Goal: Task Accomplishment & Management: Use online tool/utility

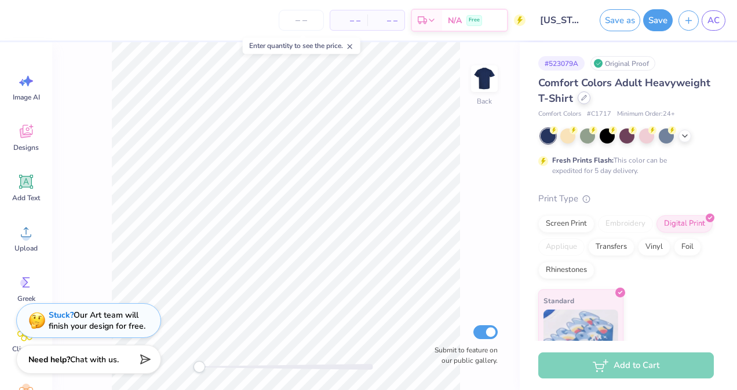
click at [587, 98] on icon at bounding box center [584, 98] width 6 height 6
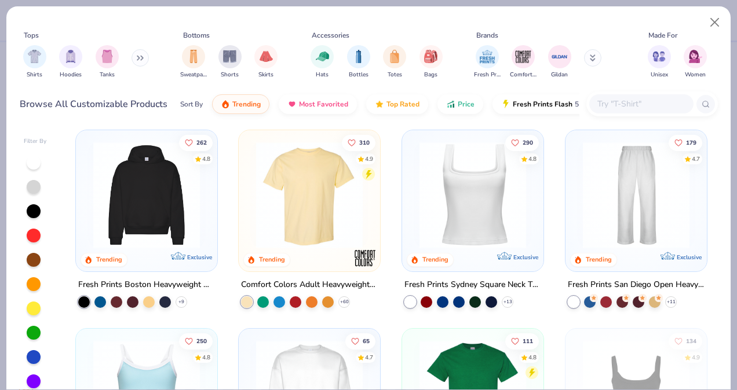
scroll to position [210, 0]
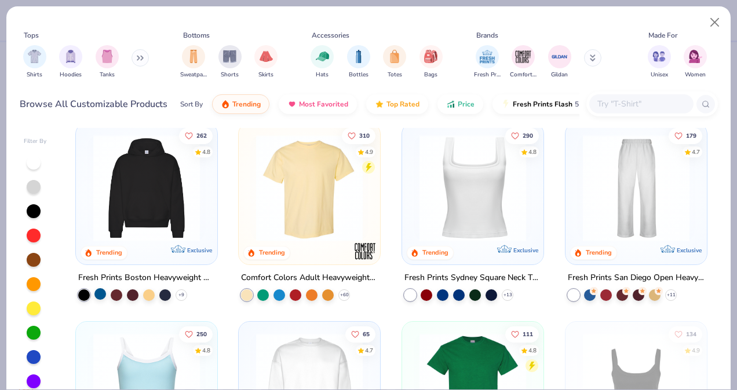
click at [97, 294] on div at bounding box center [100, 294] width 12 height 12
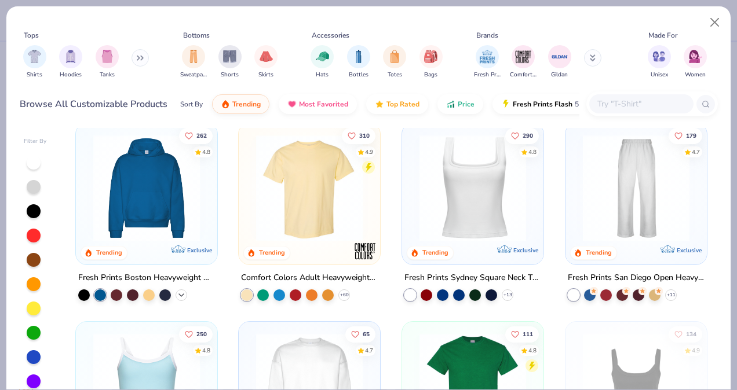
click at [181, 293] on icon at bounding box center [181, 294] width 9 height 9
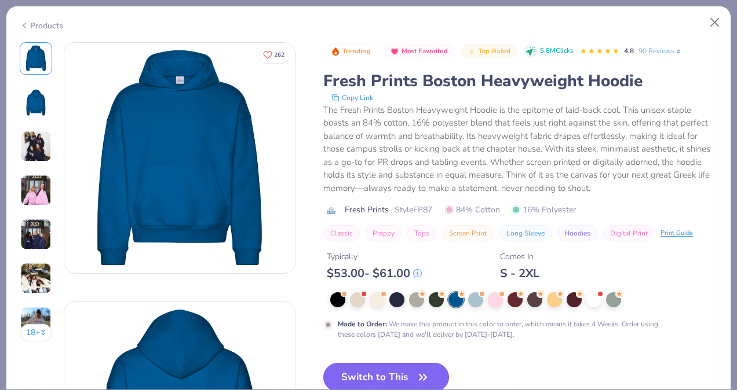
click at [379, 373] on button "Switch to This" at bounding box center [386, 377] width 126 height 29
click at [393, 371] on button "Switch to This" at bounding box center [386, 377] width 126 height 29
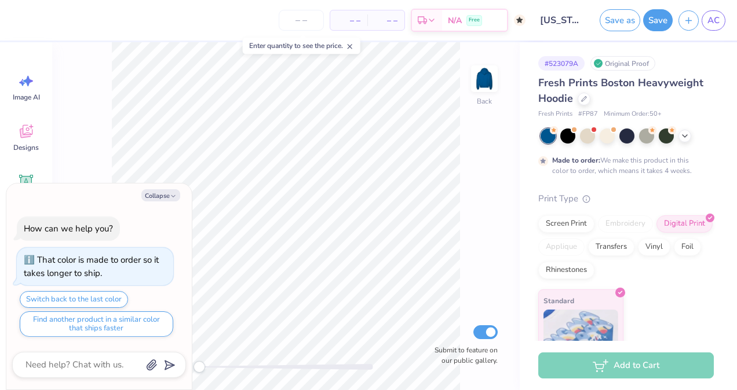
click at [604, 137] on div at bounding box center [607, 136] width 15 height 15
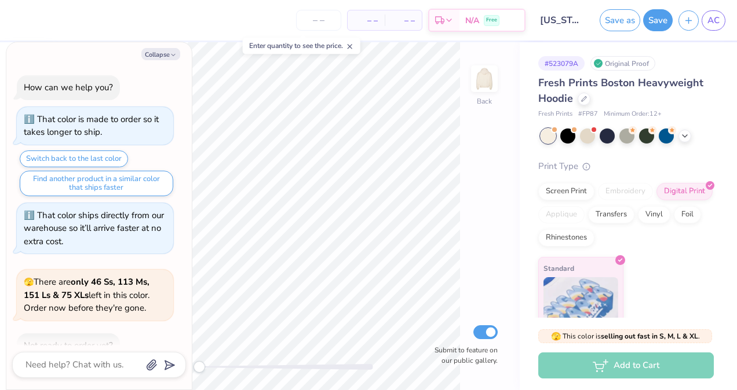
scroll to position [217, 0]
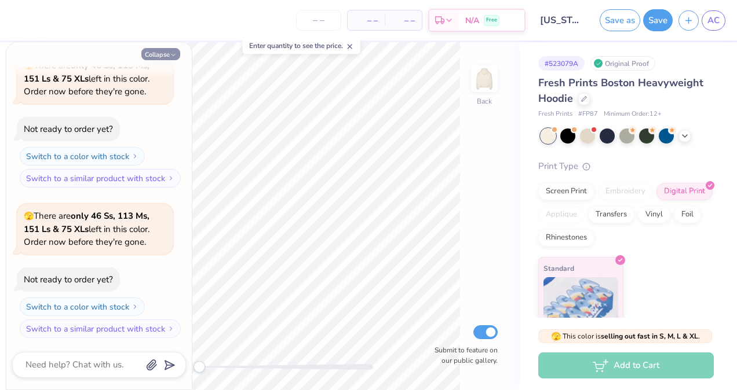
click at [175, 54] on polyline "button" at bounding box center [172, 55] width 3 height 2
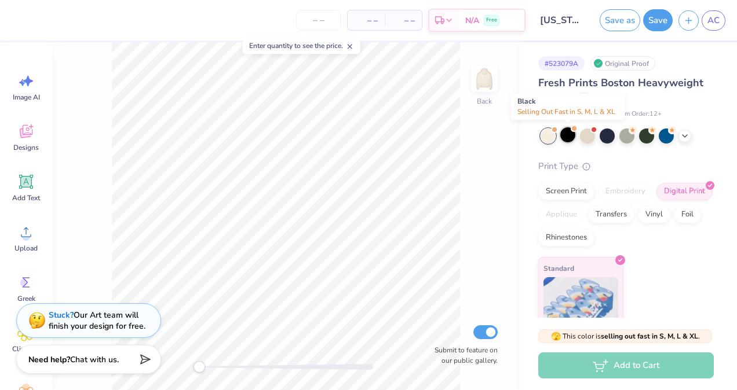
click at [571, 134] on div at bounding box center [567, 134] width 15 height 15
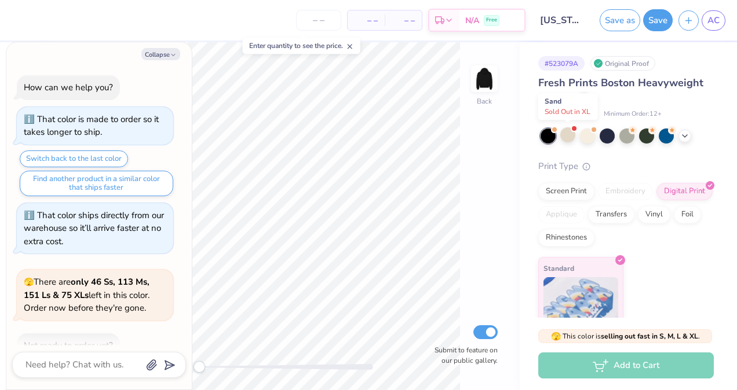
scroll to position [367, 0]
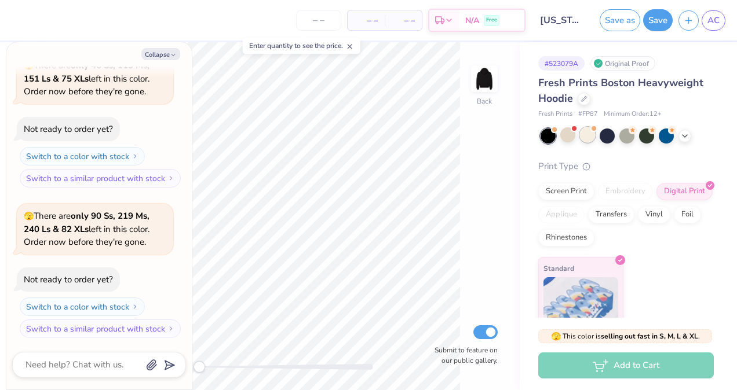
click at [593, 138] on div at bounding box center [587, 134] width 15 height 15
click at [608, 134] on div at bounding box center [607, 134] width 15 height 15
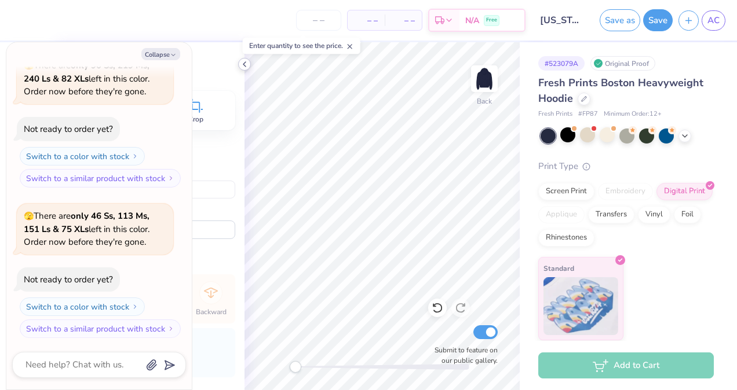
click at [246, 67] on icon at bounding box center [244, 64] width 9 height 9
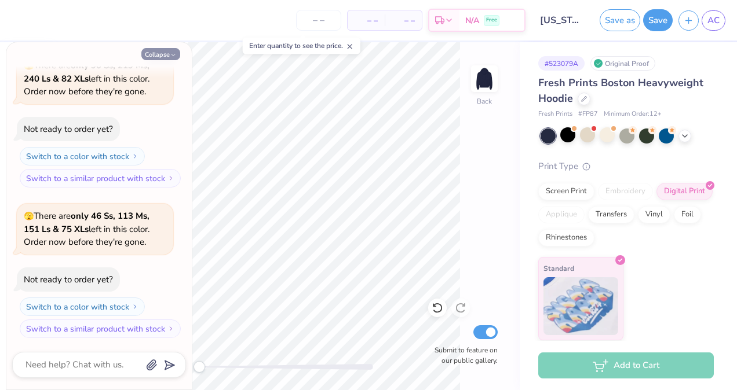
click at [168, 52] on button "Collapse" at bounding box center [160, 54] width 39 height 12
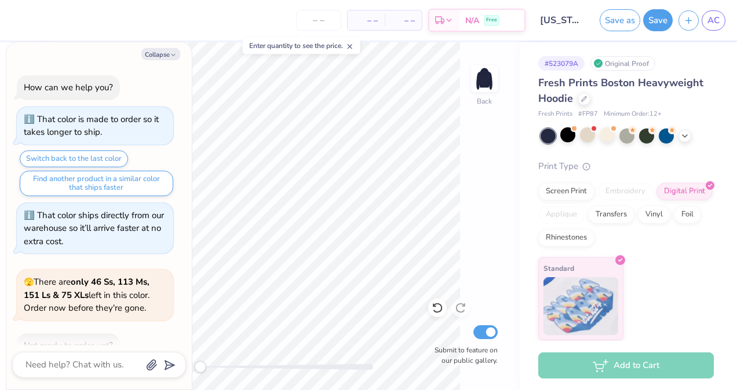
scroll to position [589, 0]
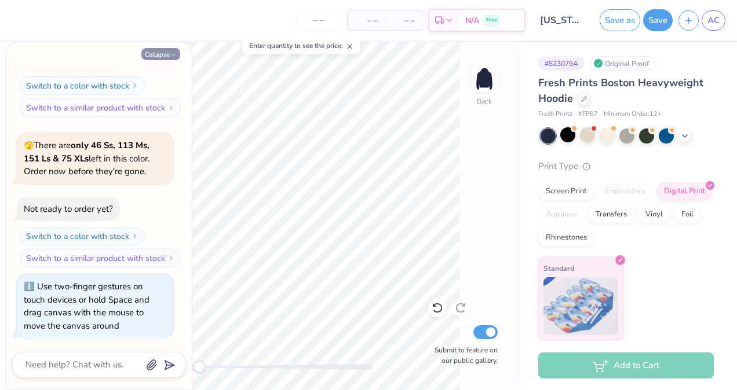
click at [162, 51] on button "Collapse" at bounding box center [160, 54] width 39 height 12
type textarea "x"
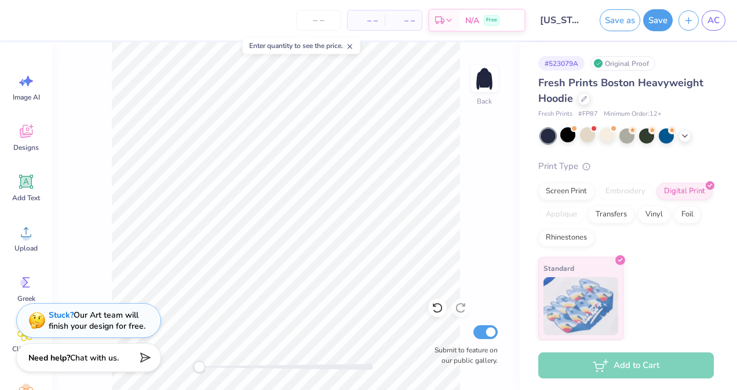
drag, startPoint x: 200, startPoint y: 368, endPoint x: 159, endPoint y: 367, distance: 41.2
click at [159, 367] on div "– – Per Item – – Total Est. Delivery N/A Free Design Title Virginia Tech : Ava …" at bounding box center [368, 195] width 737 height 390
click at [659, 20] on button "Save" at bounding box center [658, 20] width 30 height 22
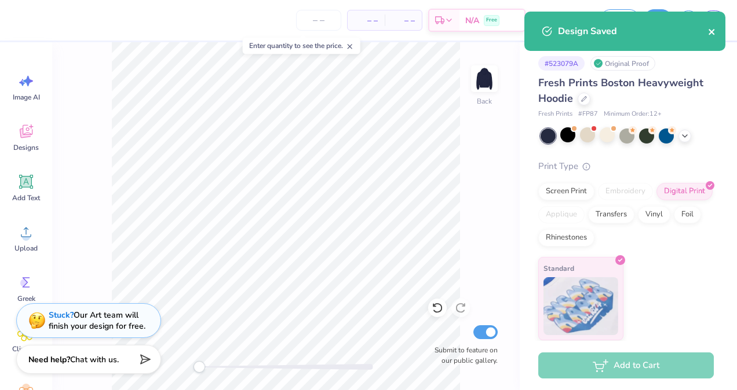
click at [711, 32] on icon "close" at bounding box center [712, 32] width 6 height 6
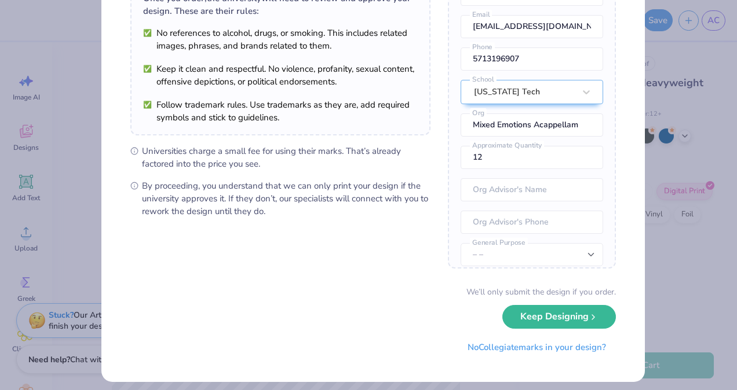
scroll to position [112, 0]
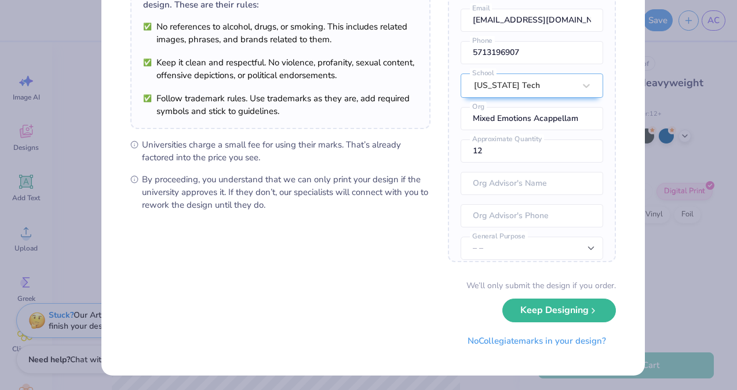
click at [647, 343] on div "University Trademarks Found Great news! We're licensed with over 250 schools. 🥳…" at bounding box center [368, 195] width 737 height 390
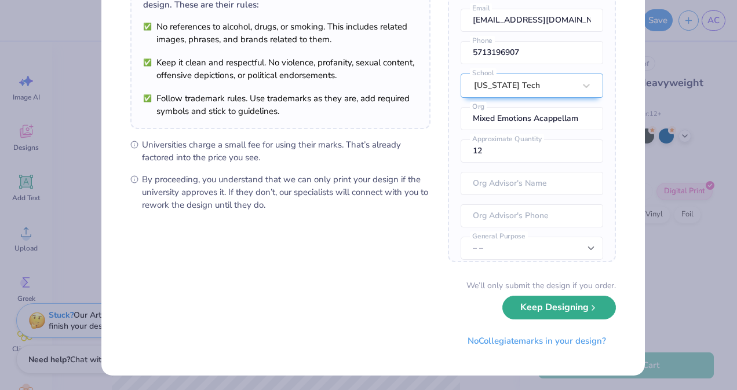
click at [598, 309] on button "Keep Designing" at bounding box center [559, 308] width 114 height 24
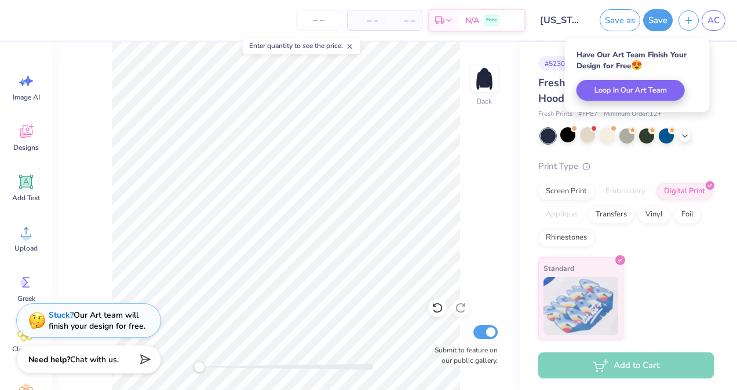
scroll to position [0, 0]
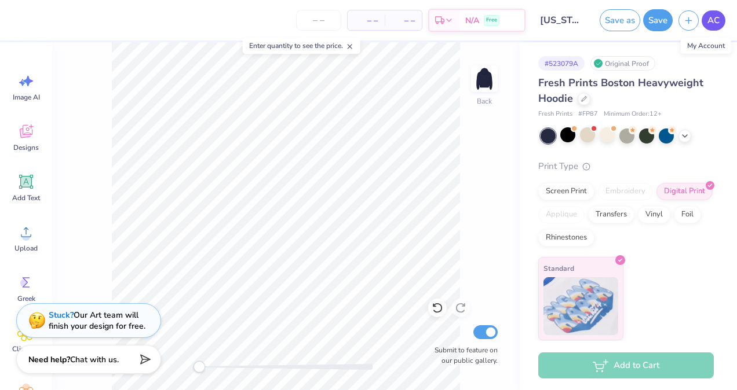
click at [718, 20] on span "AC" at bounding box center [713, 20] width 12 height 13
click at [714, 23] on span "AC" at bounding box center [713, 20] width 12 height 13
type input "3.00"
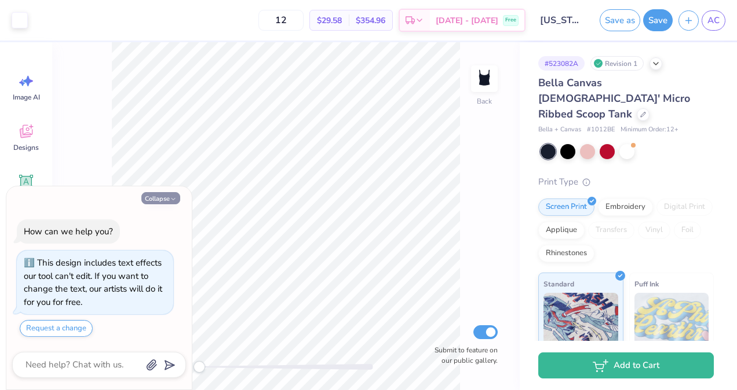
click at [168, 202] on button "Collapse" at bounding box center [160, 198] width 39 height 12
type textarea "x"
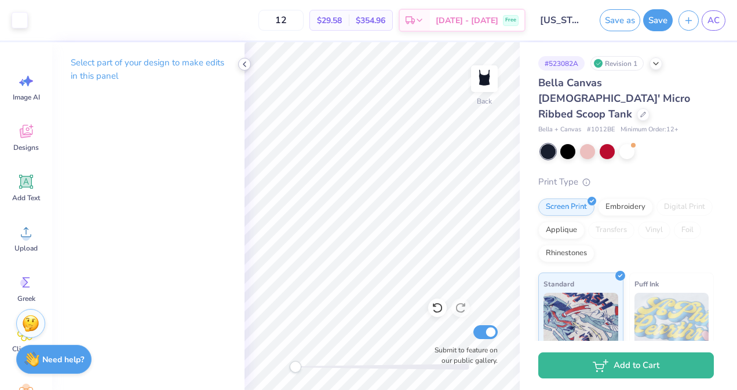
click at [244, 63] on icon at bounding box center [244, 64] width 9 height 9
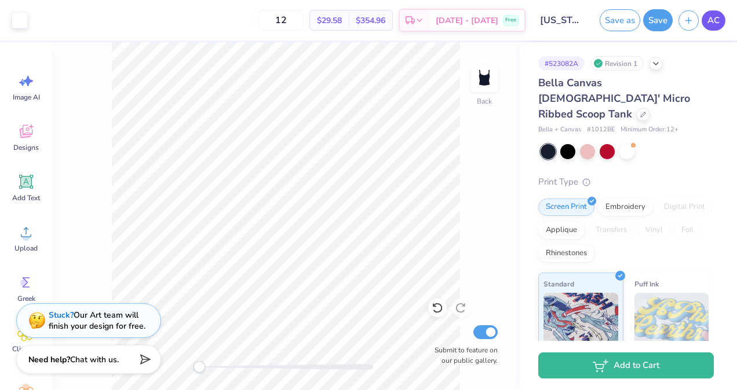
click at [711, 22] on span "AC" at bounding box center [713, 20] width 12 height 13
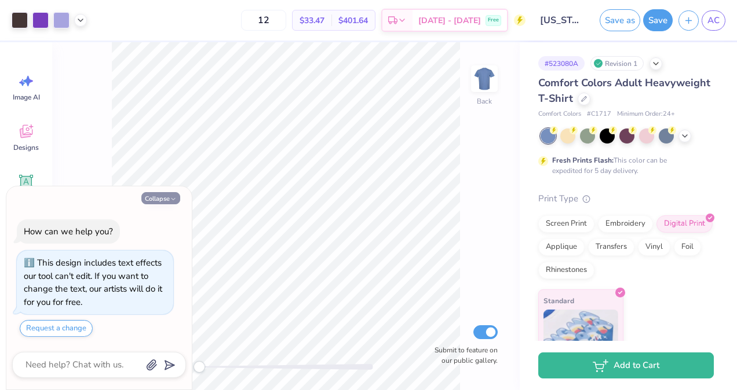
click at [171, 198] on icon "button" at bounding box center [173, 199] width 7 height 7
type textarea "x"
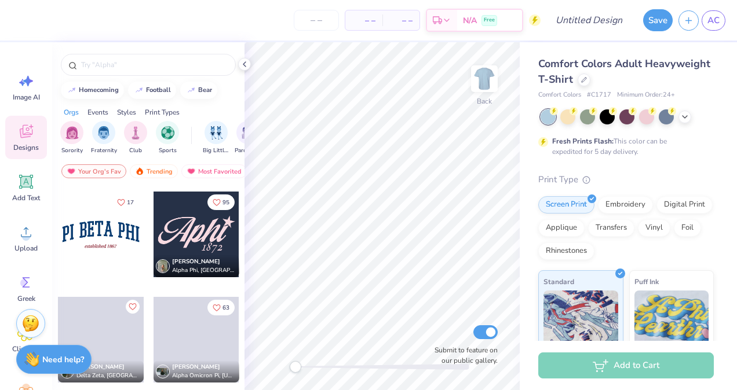
scroll to position [1595, 0]
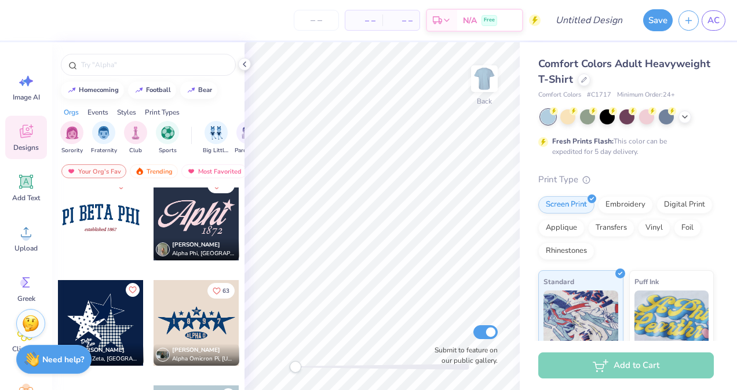
drag, startPoint x: 216, startPoint y: 365, endPoint x: 214, endPoint y: 382, distance: 17.4
click at [214, 382] on div "63 Sophia Donovan Alpha Omicron Pi, Texas A&M University" at bounding box center [196, 332] width 87 height 105
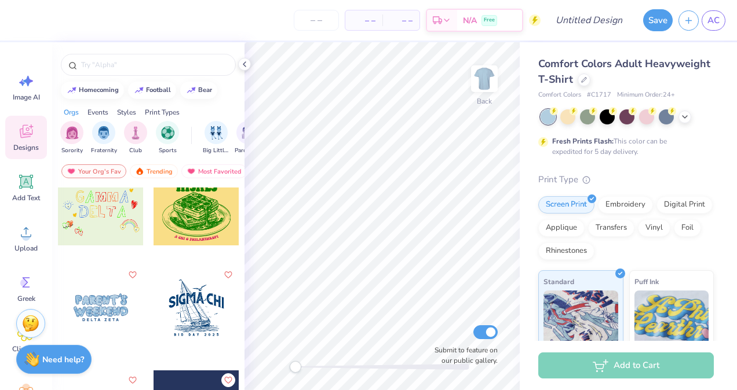
scroll to position [4574, 0]
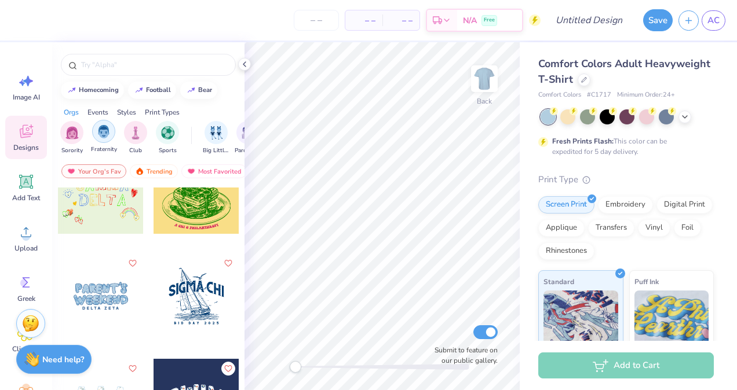
click at [103, 133] on img "filter for Fraternity" at bounding box center [103, 131] width 13 height 13
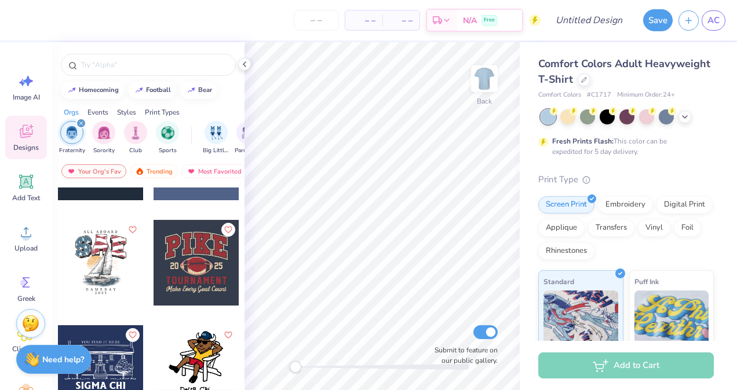
scroll to position [1661, 0]
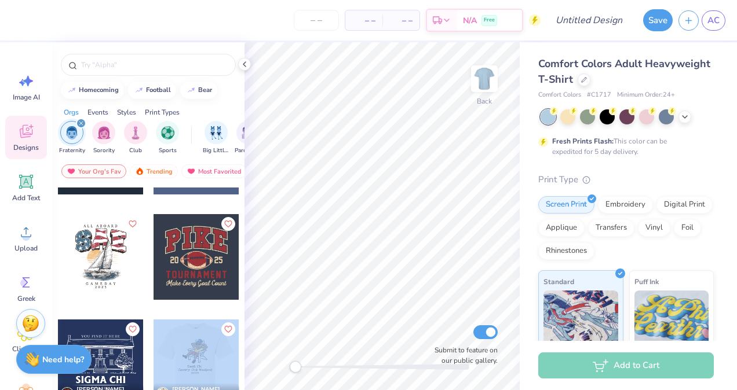
drag, startPoint x: 215, startPoint y: 366, endPoint x: 218, endPoint y: 376, distance: 10.8
click at [218, 376] on div at bounding box center [196, 363] width 257 height 86
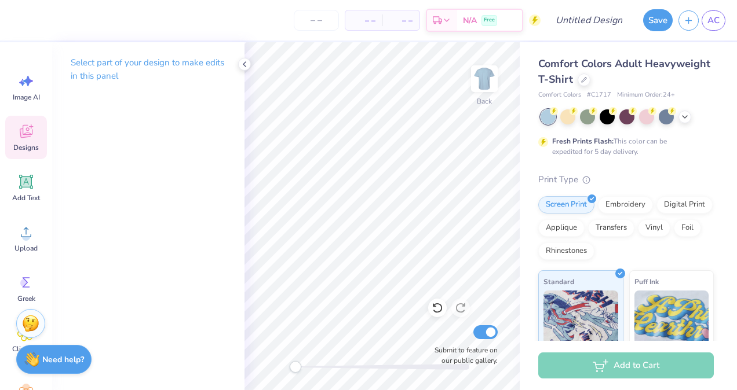
click at [15, 146] on span "Designs" at bounding box center [25, 147] width 25 height 9
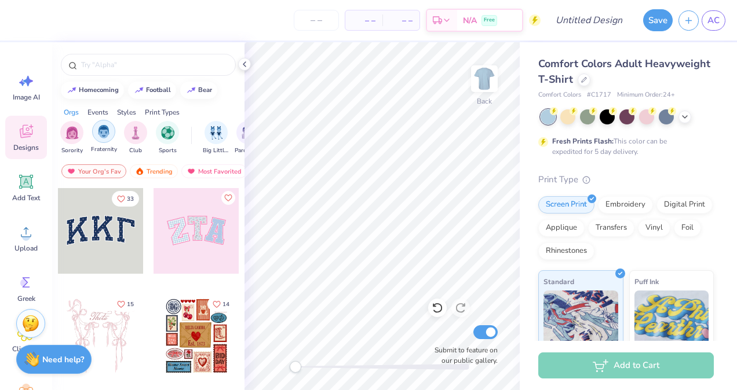
click at [97, 138] on div "filter for Fraternity" at bounding box center [103, 131] width 23 height 23
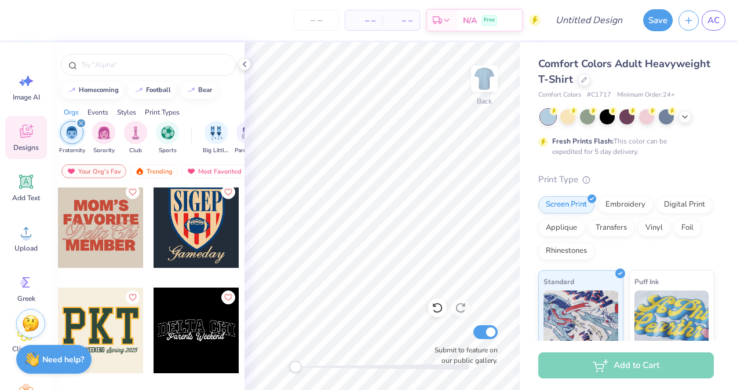
scroll to position [4615, 0]
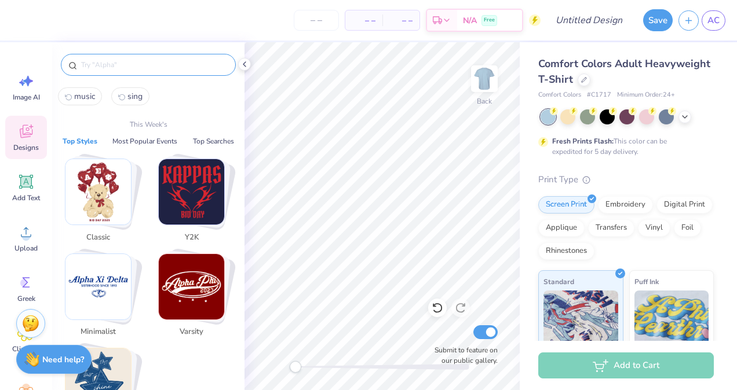
click at [94, 63] on input "text" at bounding box center [154, 65] width 148 height 12
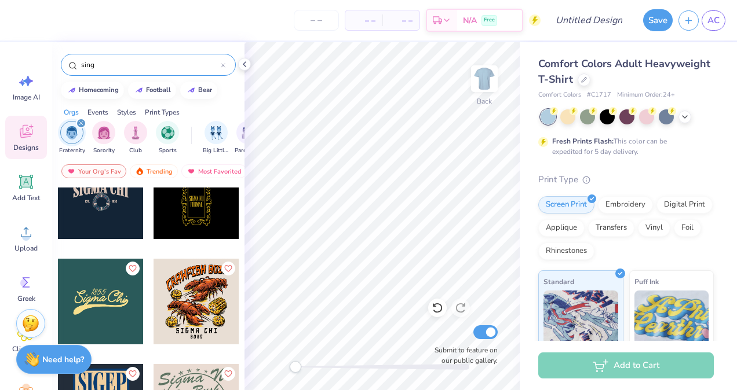
scroll to position [884, 0]
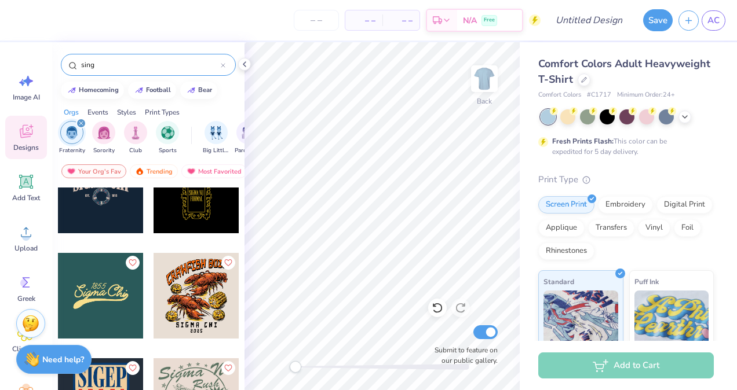
drag, startPoint x: 108, startPoint y: 68, endPoint x: 63, endPoint y: 59, distance: 46.1
click at [63, 59] on div "sing" at bounding box center [148, 65] width 175 height 22
type input "music"
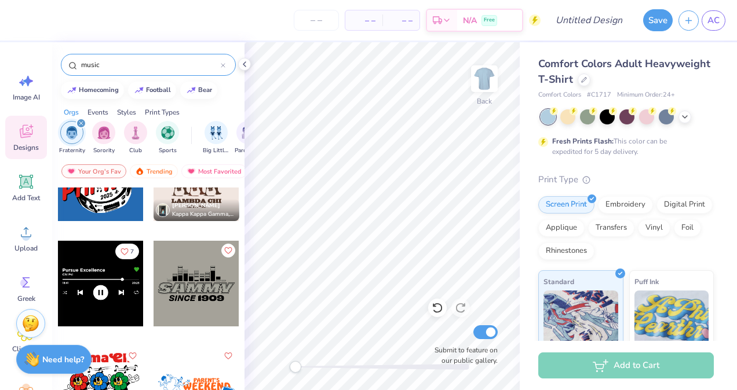
scroll to position [0, 0]
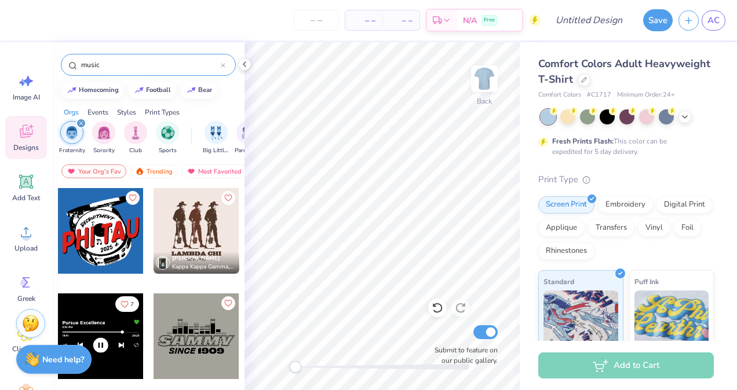
click at [121, 238] on div at bounding box center [101, 231] width 86 height 86
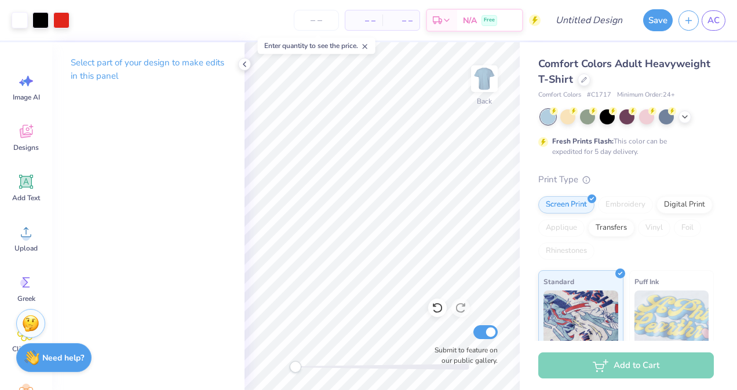
click at [68, 361] on strong "Need help?" at bounding box center [63, 358] width 42 height 11
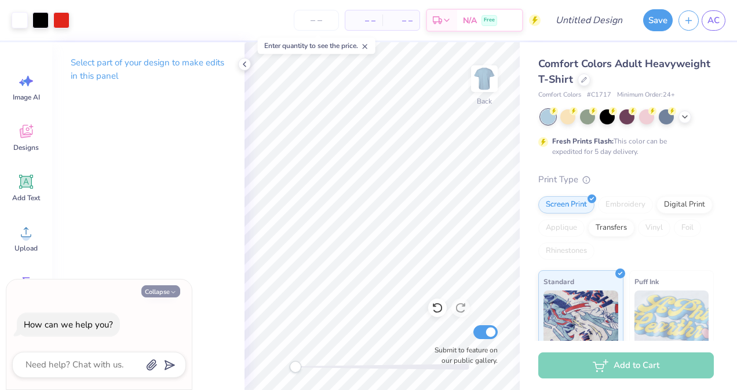
click at [170, 289] on button "Collapse" at bounding box center [160, 292] width 39 height 12
type textarea "x"
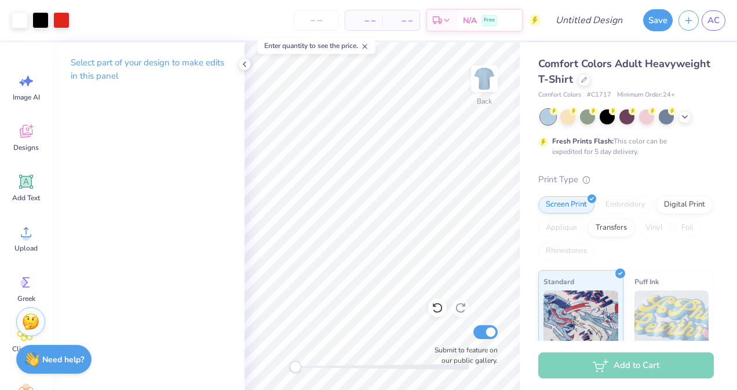
click at [29, 319] on img at bounding box center [30, 321] width 17 height 17
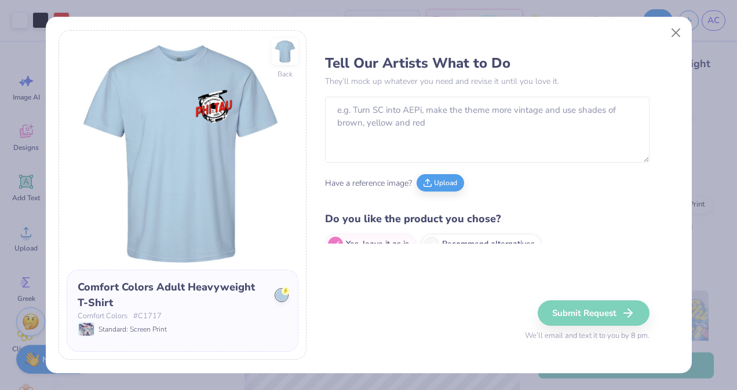
click at [28, 324] on div "Back Comfort Colors Adult Heavyweight T-Shirt Comfort Colors # C1717 Standard: …" at bounding box center [368, 195] width 737 height 390
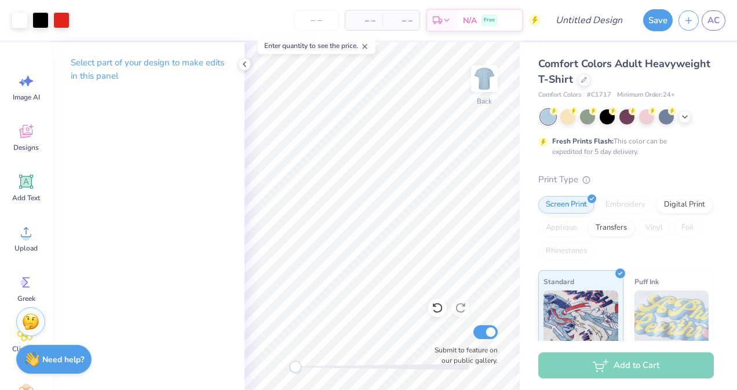
click at [28, 324] on img at bounding box center [30, 321] width 17 height 17
